Goal: Task Accomplishment & Management: Use online tool/utility

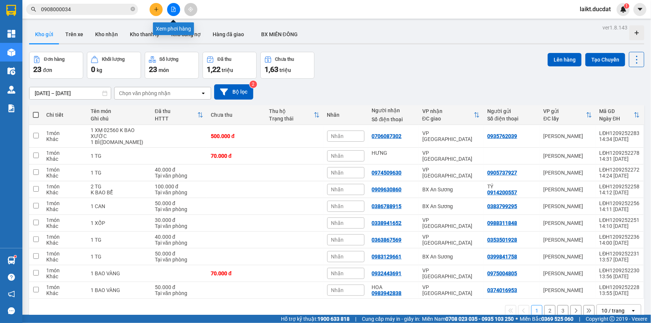
click at [173, 9] on icon "file-add" at bounding box center [173, 9] width 5 height 5
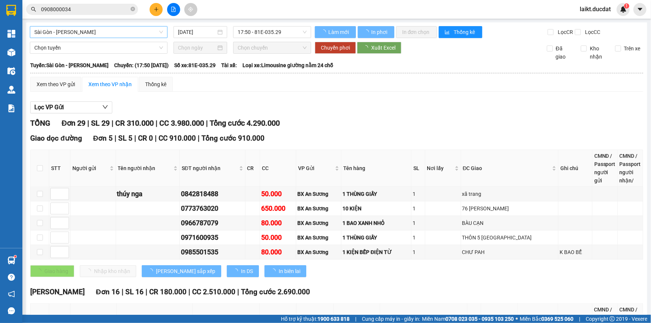
click at [79, 31] on span "Sài Gòn - [PERSON_NAME]" at bounding box center [98, 31] width 129 height 11
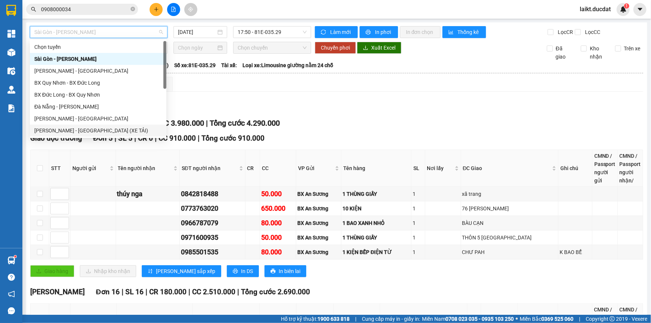
click at [81, 131] on div "[PERSON_NAME] - [GEOGRAPHIC_DATA] (XE TẢI)" at bounding box center [98, 130] width 128 height 8
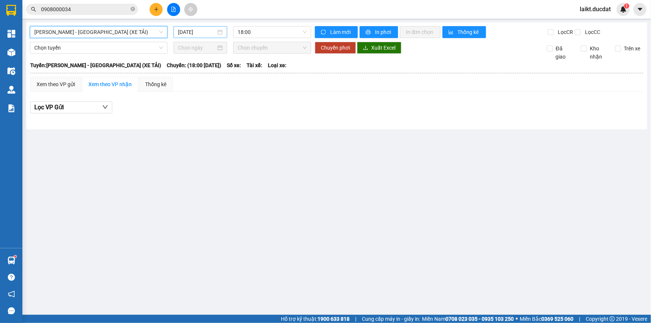
click at [206, 31] on input "[DATE]" at bounding box center [197, 32] width 38 height 8
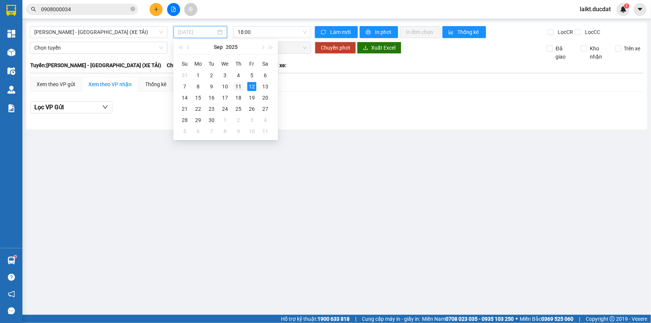
click at [235, 87] on div "11" at bounding box center [238, 86] width 9 height 9
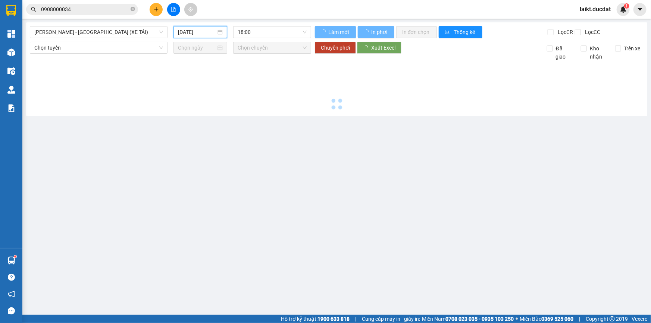
type input "[DATE]"
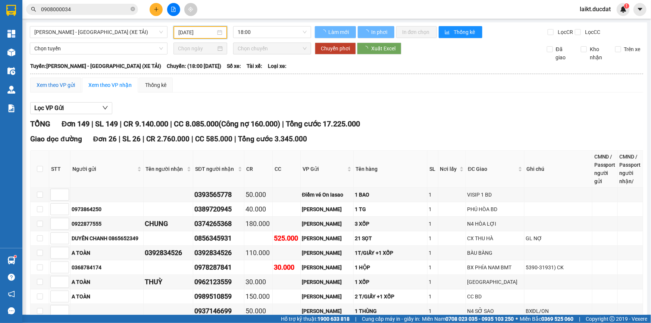
click at [72, 85] on div "Xem theo VP gửi" at bounding box center [56, 85] width 38 height 8
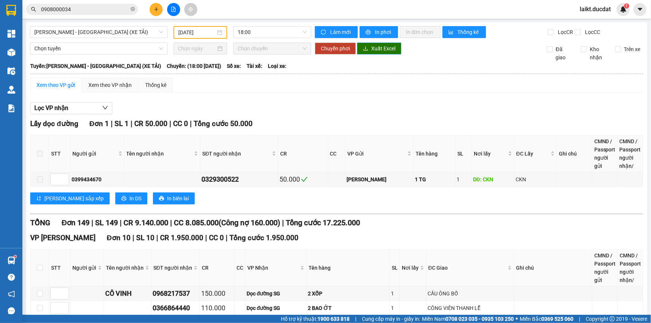
click at [372, 50] on span "Xuất Excel" at bounding box center [383, 48] width 24 height 8
